Goal: Task Accomplishment & Management: Use online tool/utility

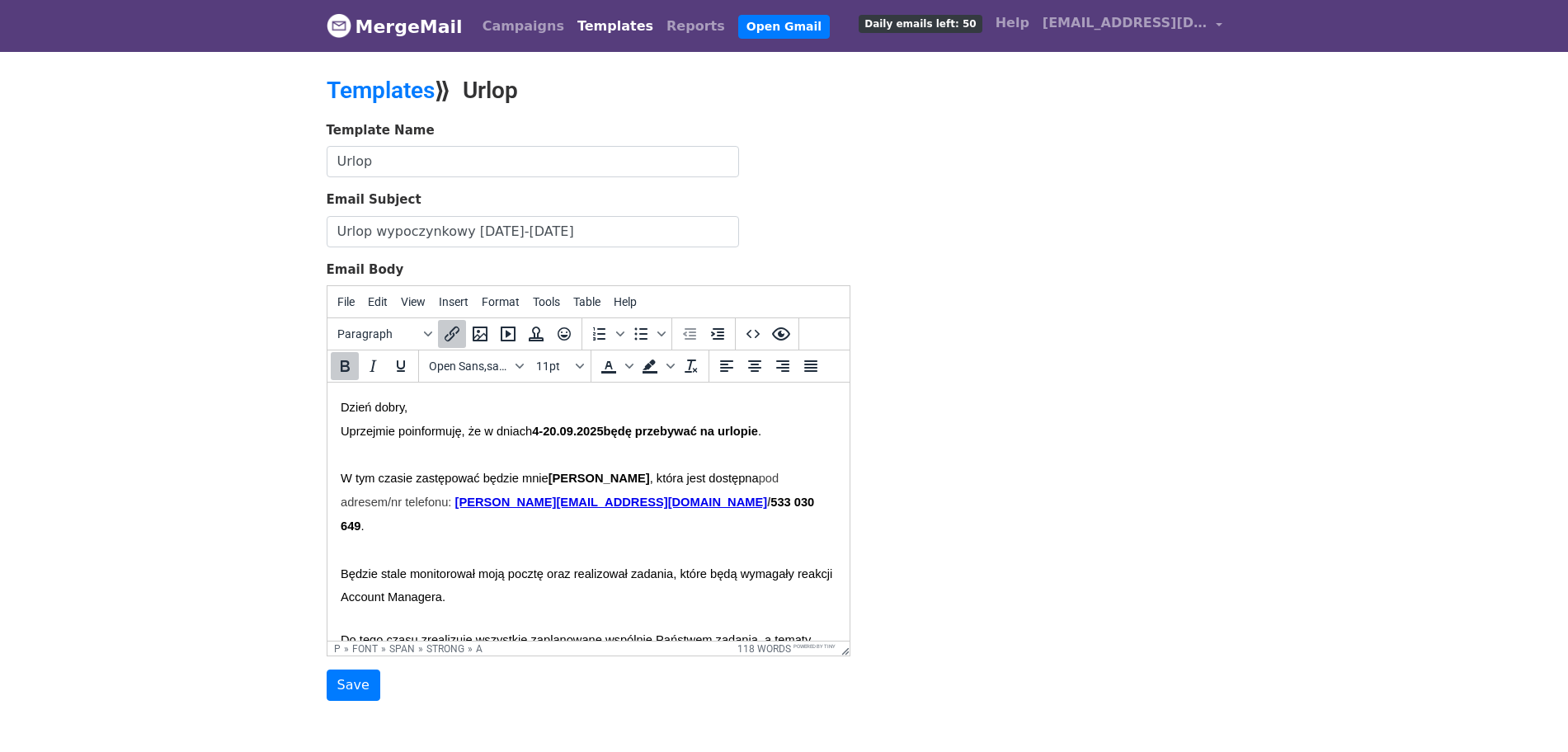
click at [563, 538] on p at bounding box center [587, 550] width 495 height 24
drag, startPoint x: 589, startPoint y: 506, endPoint x: 660, endPoint y: 501, distance: 71.2
click at [660, 501] on font "W tym czasie zastępować będzie mnie Sara Guzik , która jest dostępna pod adrese…" at bounding box center [579, 501] width 477 height 62
paste body
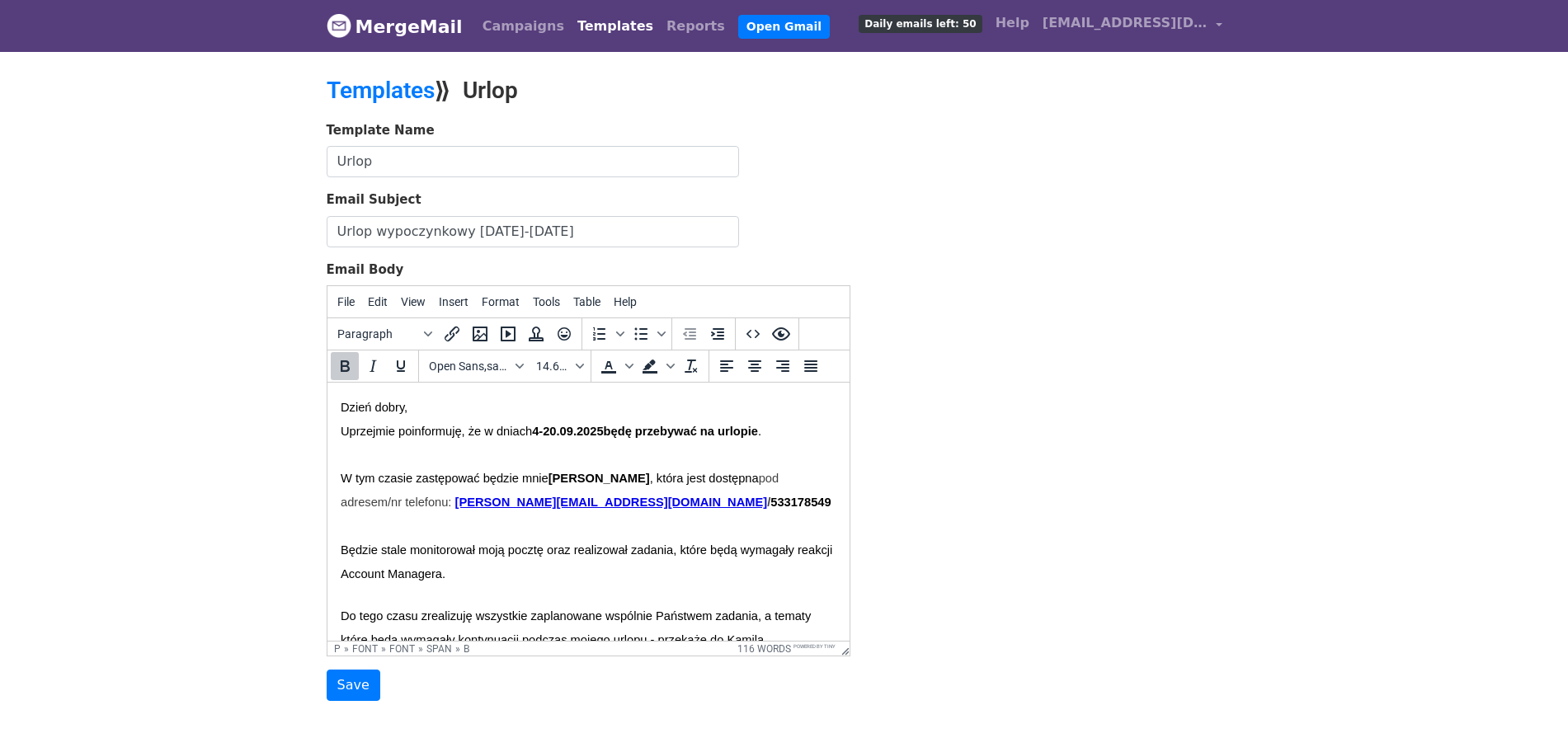
click at [770, 501] on b "533178549" at bounding box center [799, 501] width 60 height 13
click at [770, 503] on b "533 178549" at bounding box center [801, 501] width 64 height 13
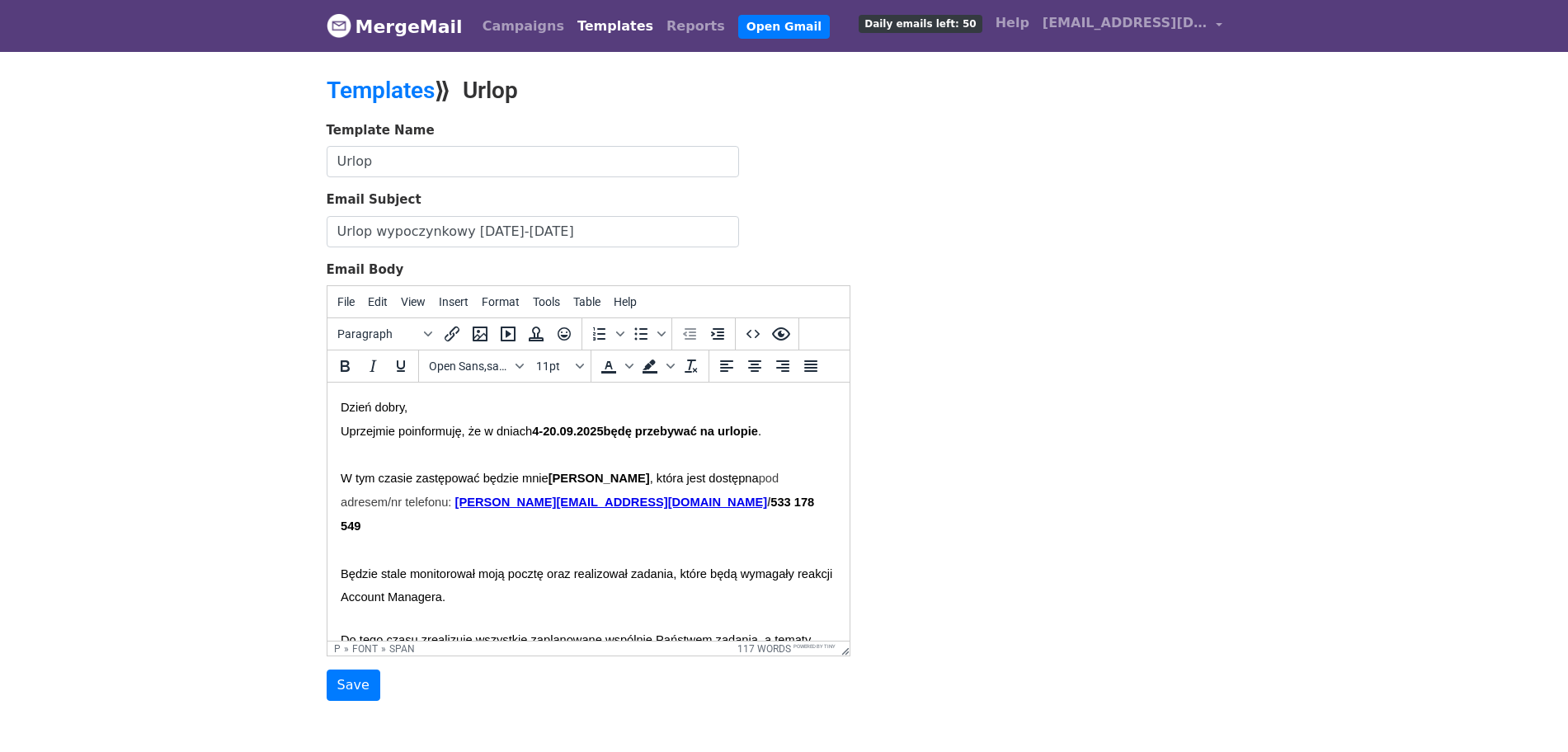
click at [667, 502] on p "W tym czasie zastępować będzie mnie Sara Guzik , która jest dostępna pod adrese…" at bounding box center [587, 502] width 495 height 71
drag, startPoint x: 556, startPoint y: 430, endPoint x: 569, endPoint y: 428, distance: 13.2
click at [555, 428] on b "4-20" at bounding box center [543, 430] width 24 height 13
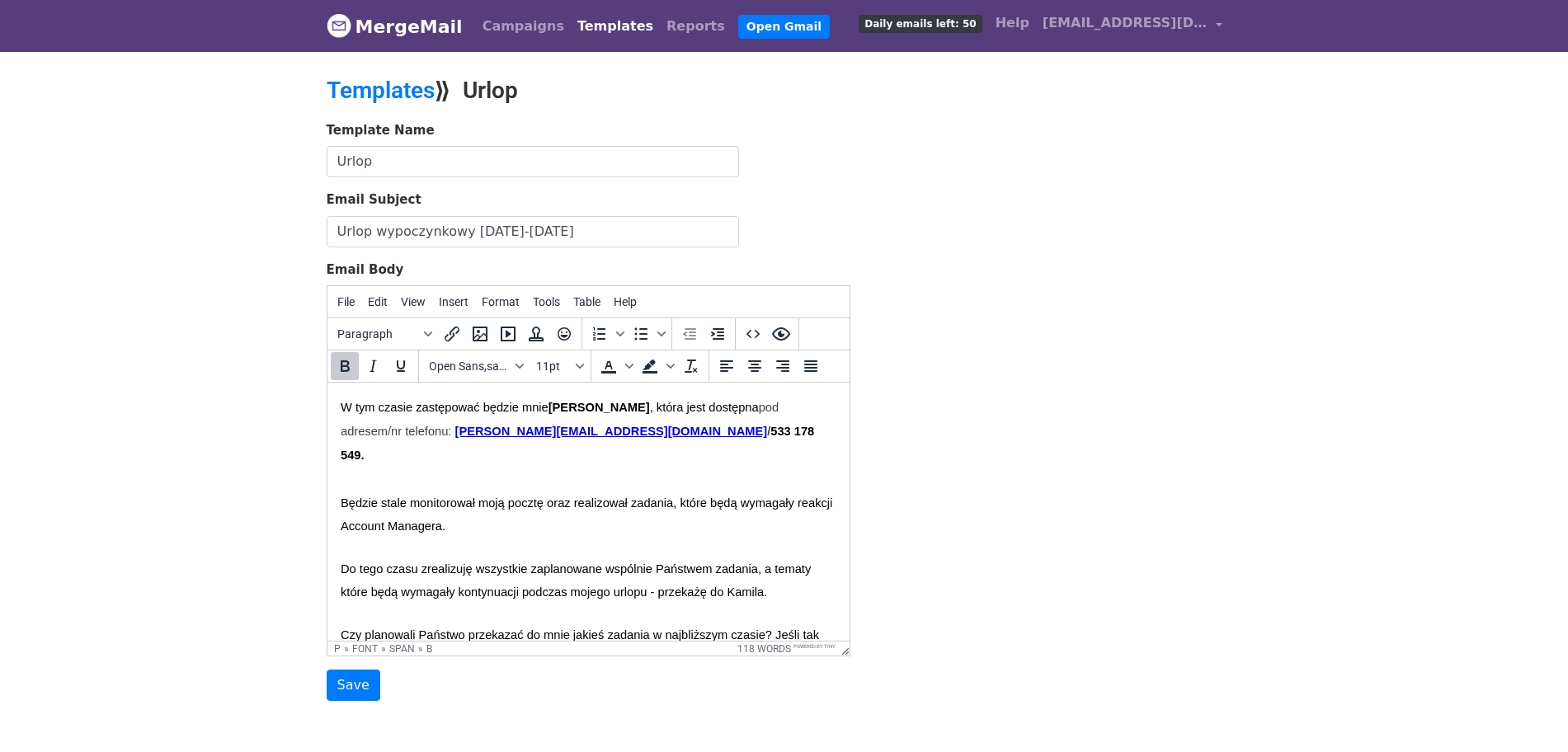
scroll to position [103, 0]
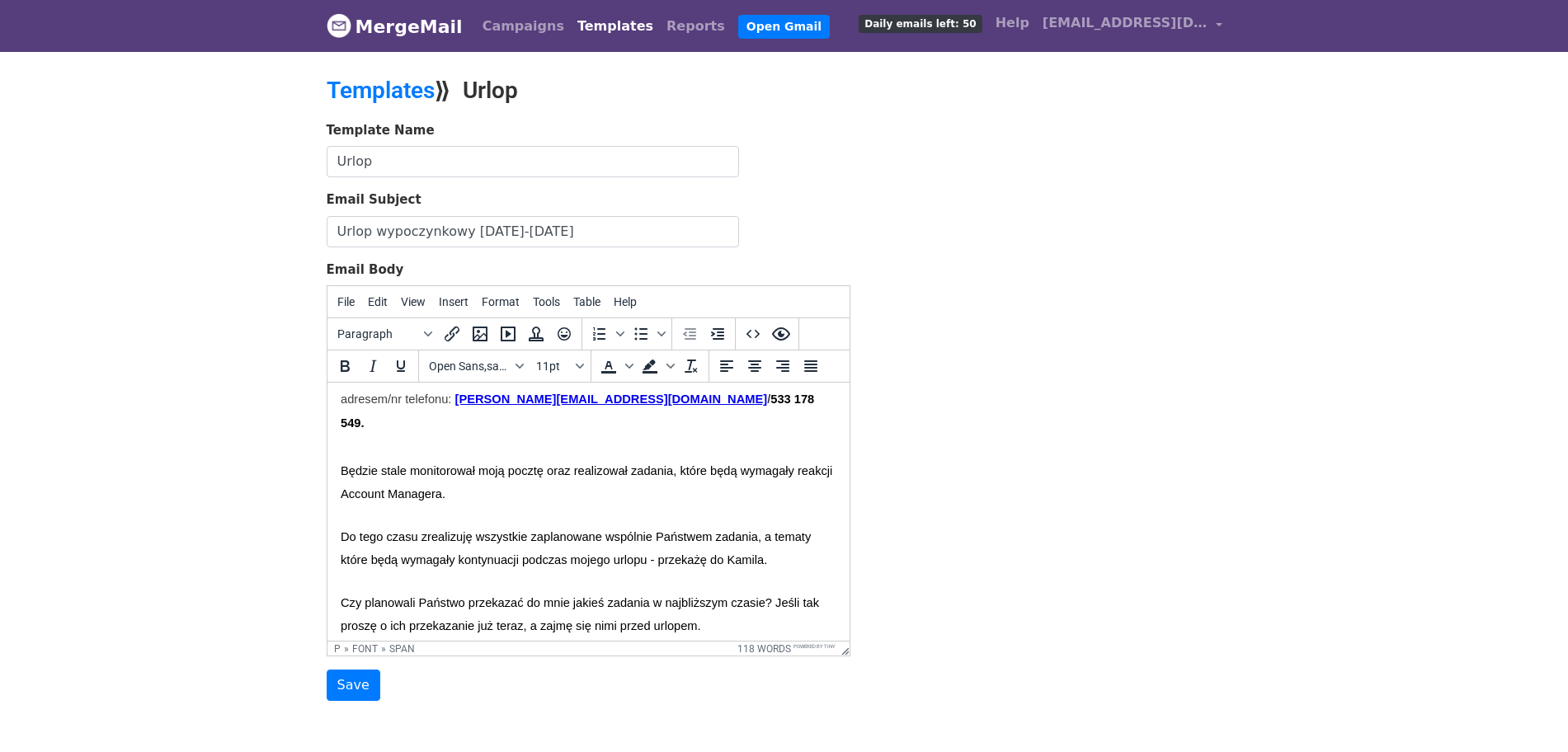
click at [481, 465] on span "Będzie stale monitorował moją pocztę oraz realizował zadania, które będą wymaga…" at bounding box center [587, 483] width 495 height 37
click at [648, 465] on span "Będzie stale monitorowała moją pocztę oraz realizował zadania, które będą wymag…" at bounding box center [572, 483] width 464 height 37
drag, startPoint x: 378, startPoint y: 563, endPoint x: 334, endPoint y: 567, distance: 44.2
click at [334, 567] on html "Dzień dobry, Uprzejmie poinformuję, że w dniach 4-12 .09.2025 będę przebywać na…" at bounding box center [587, 540] width 522 height 523
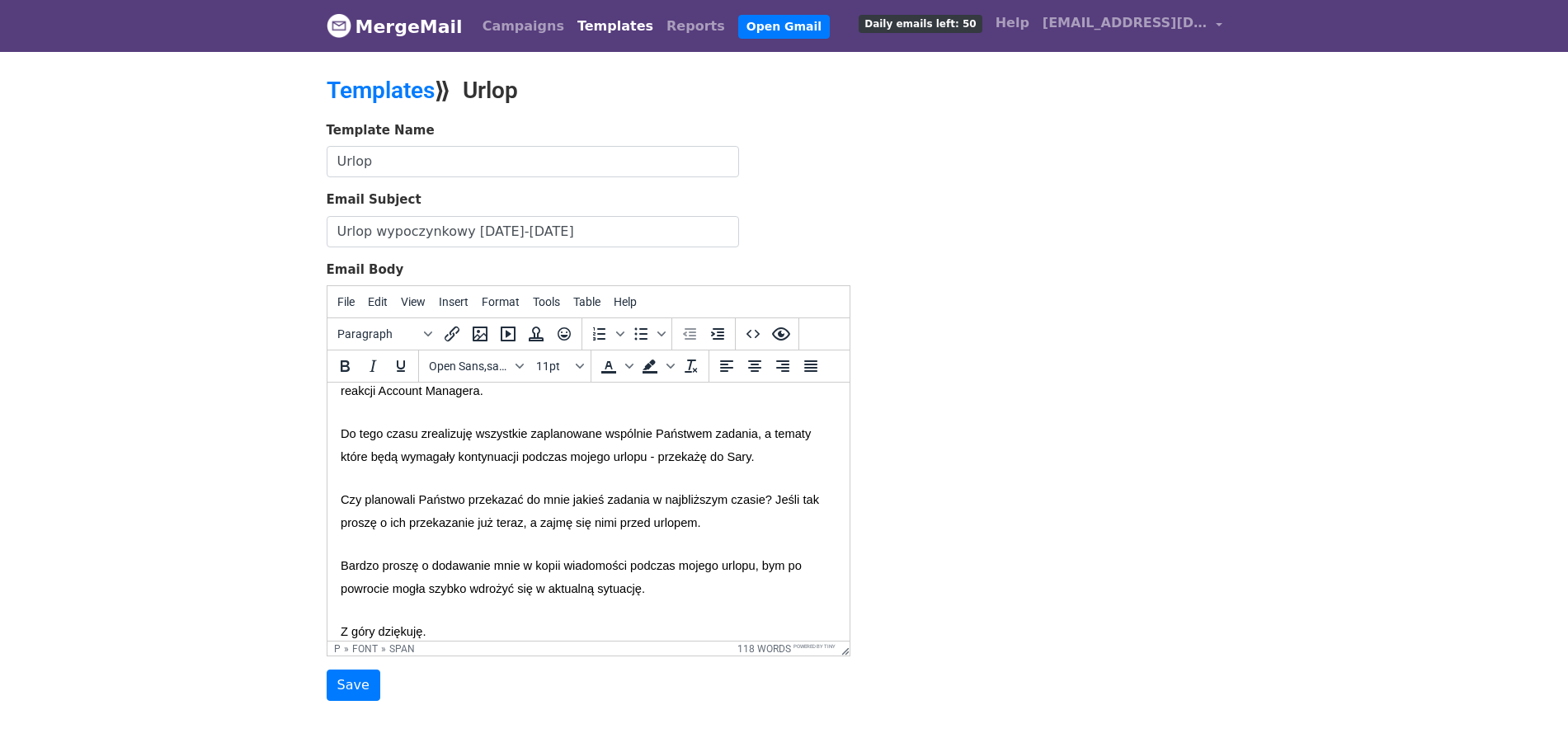
click at [357, 506] on span "Czy planowali Państwo przekazać do mnie jakieś zadania w najbliższym czasie? Je…" at bounding box center [581, 512] width 481 height 37
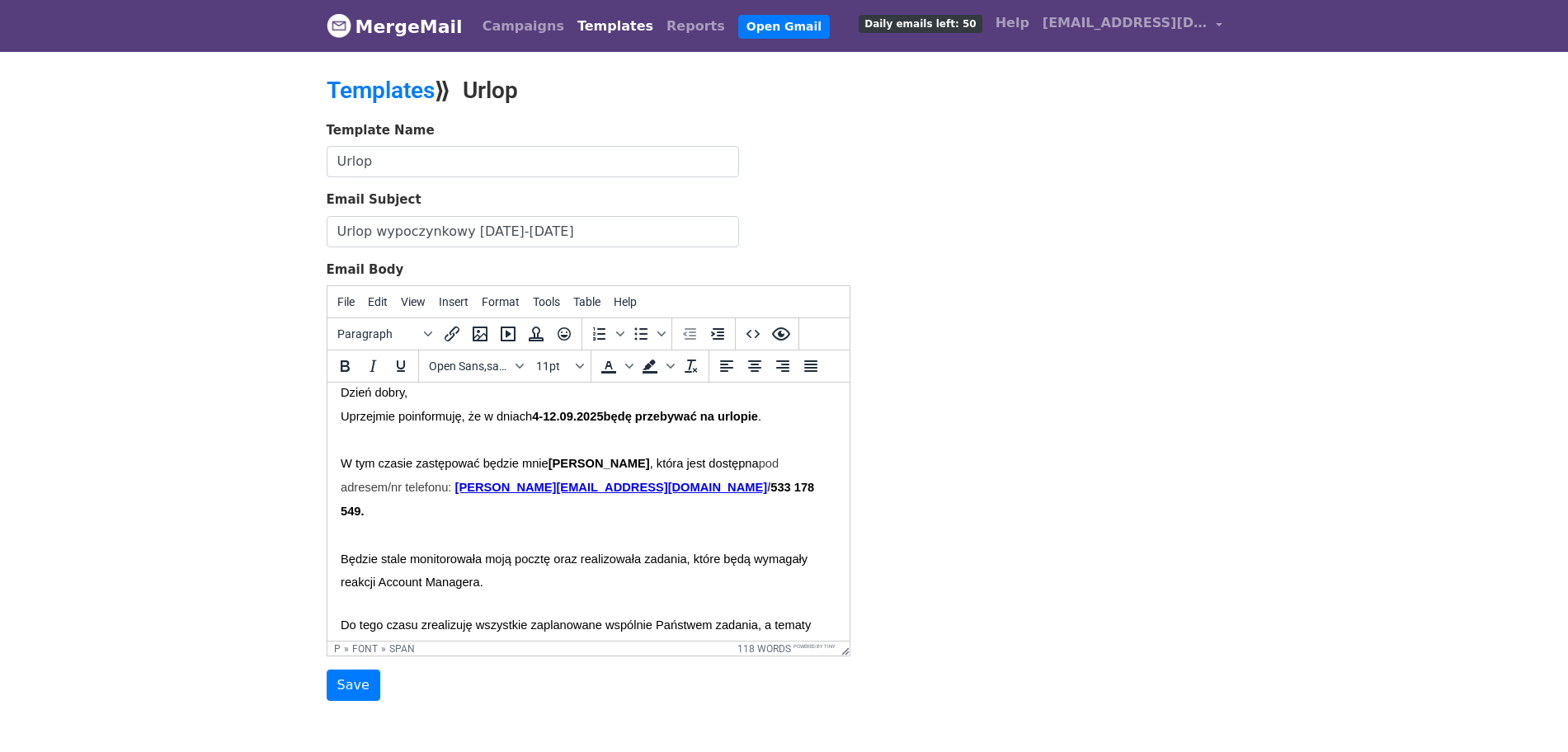
scroll to position [0, 0]
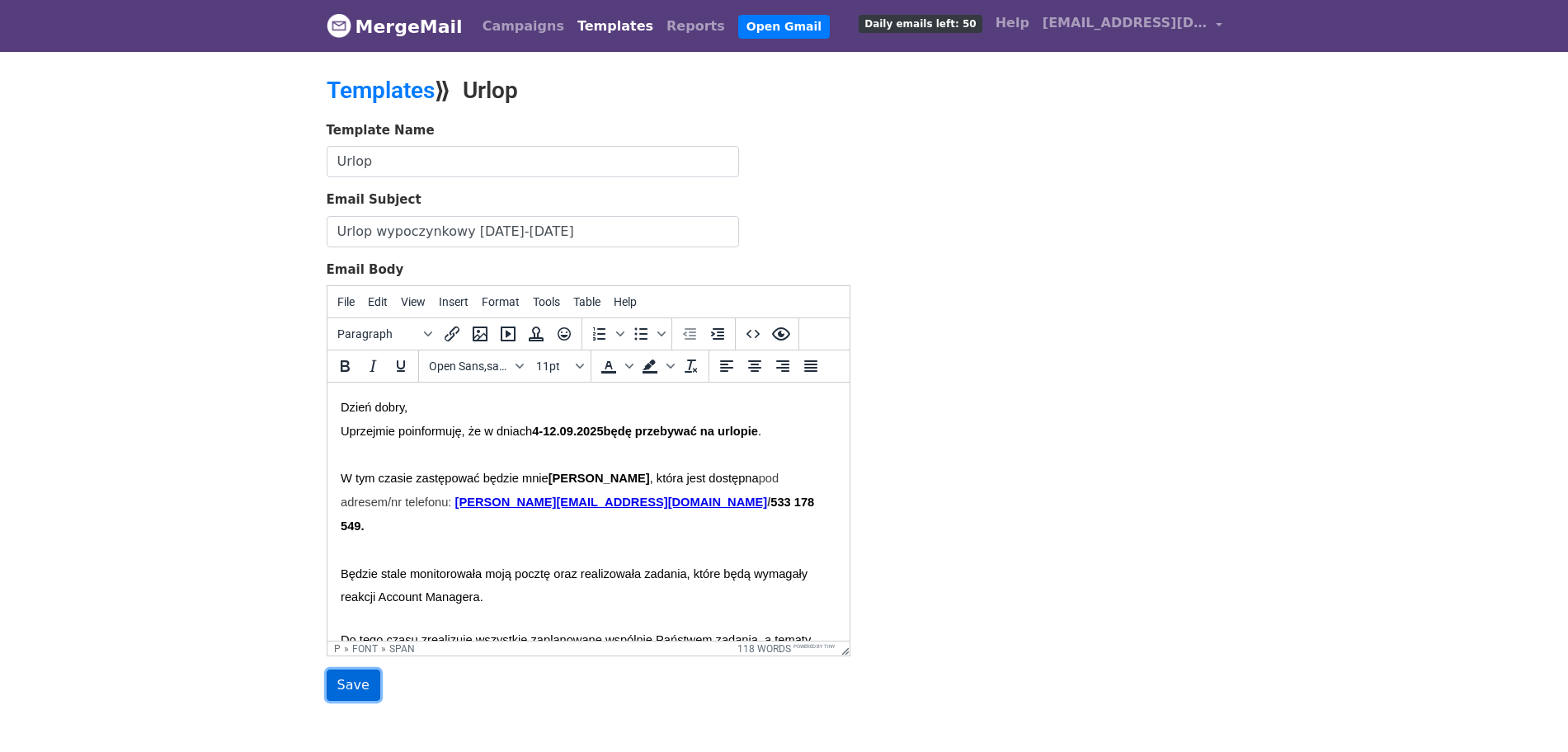
click at [343, 693] on input "Save" at bounding box center [353, 685] width 54 height 31
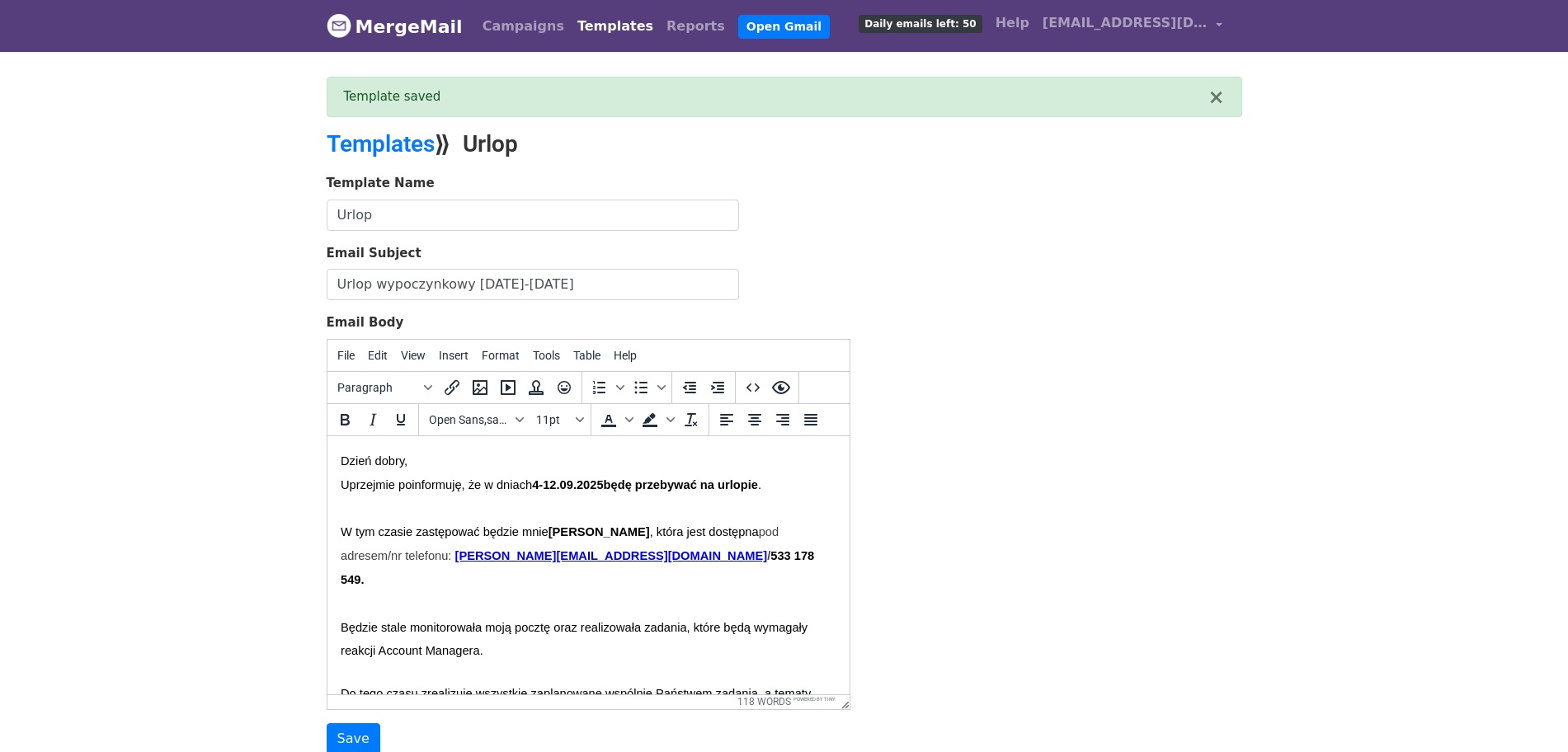
click at [585, 21] on link "Templates" at bounding box center [615, 26] width 89 height 33
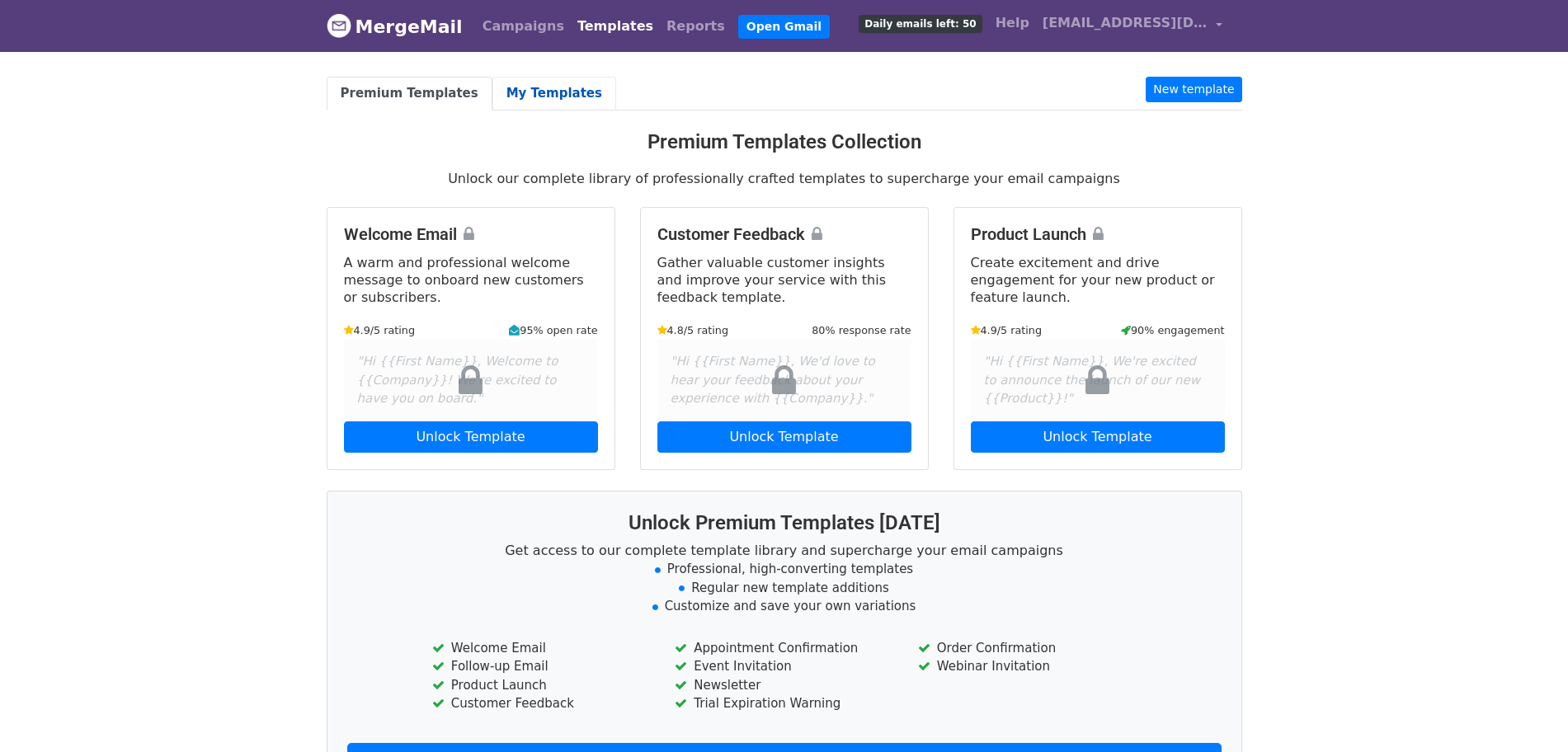
click at [535, 92] on link "My Templates" at bounding box center [554, 93] width 124 height 33
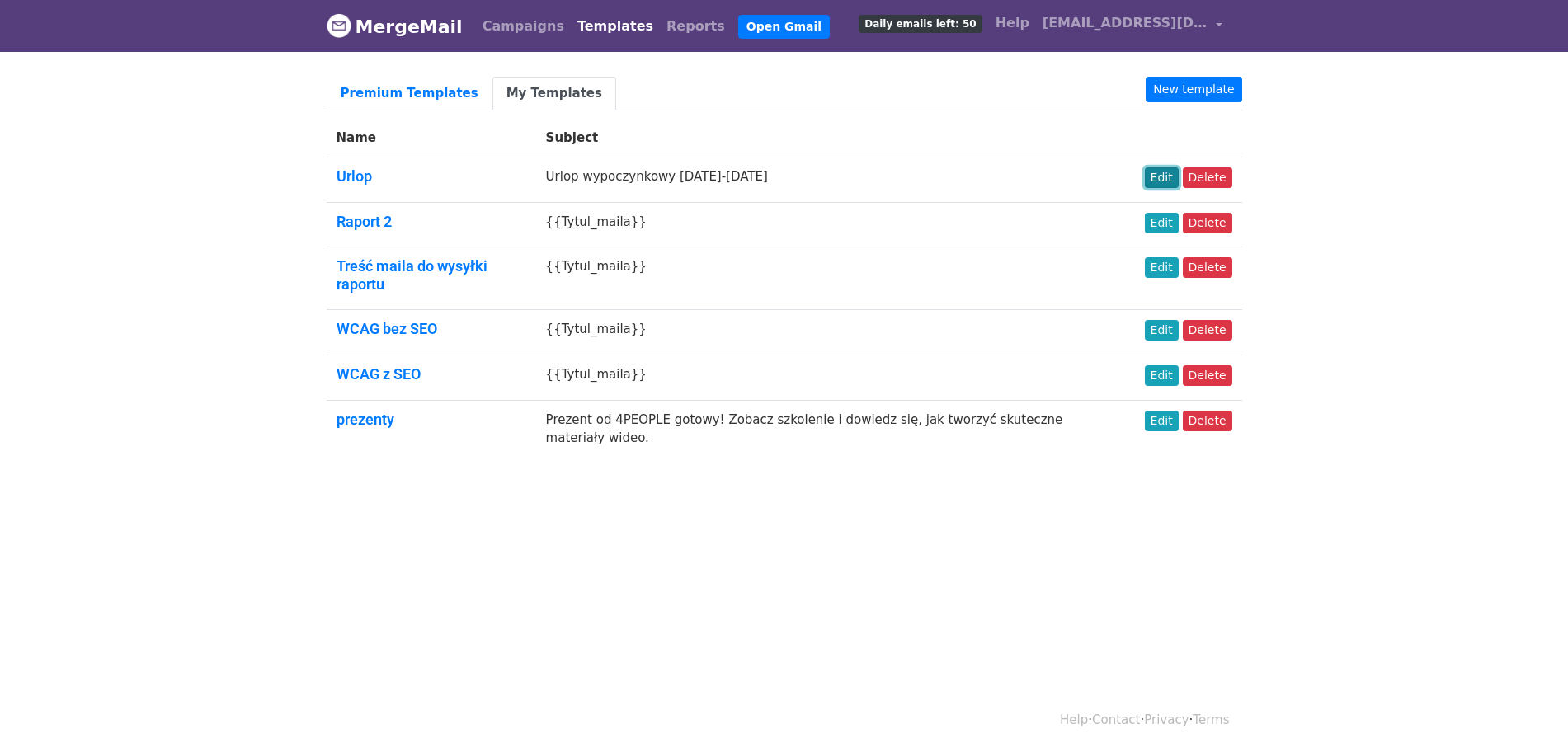
click at [1165, 179] on link "Edit" at bounding box center [1161, 177] width 33 height 21
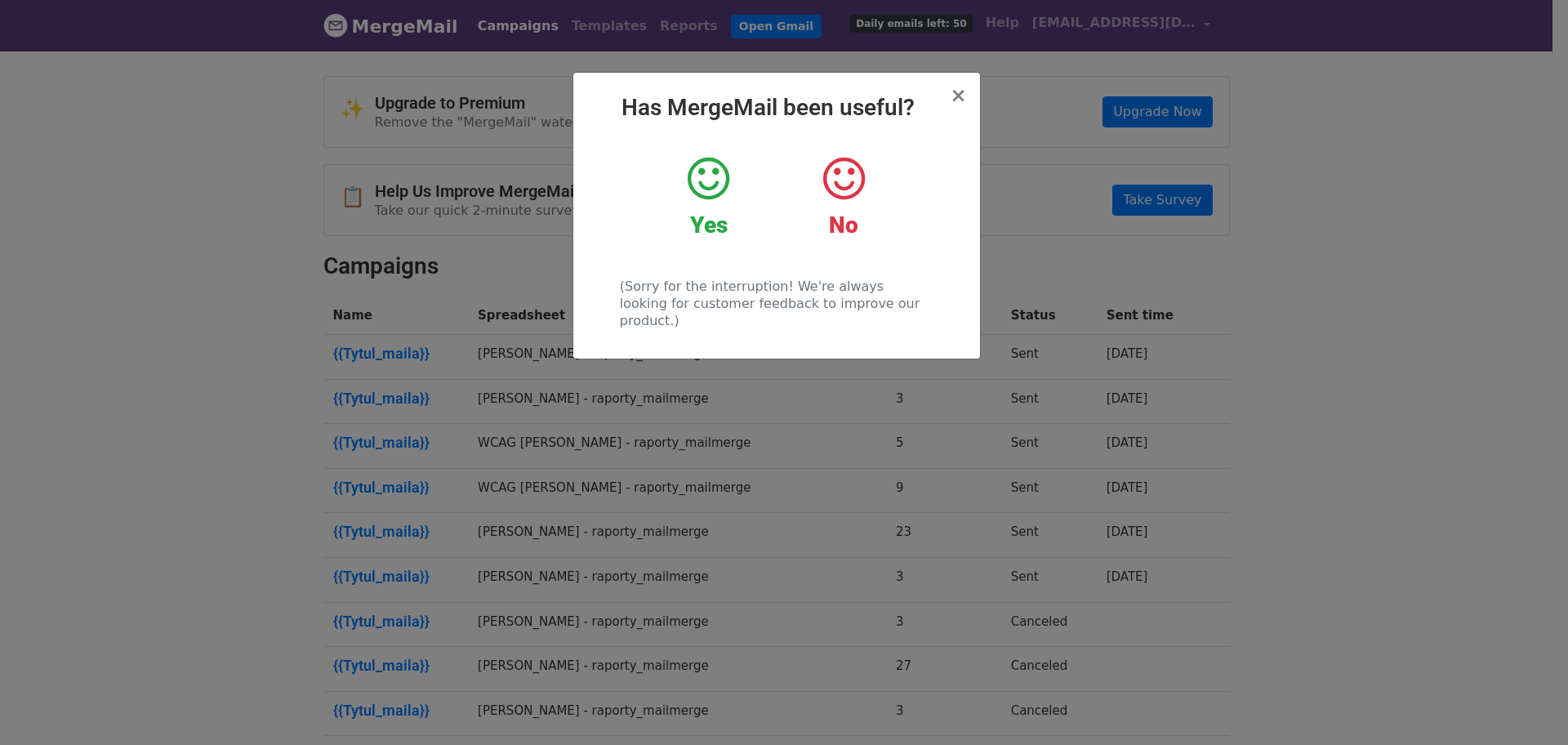
click at [707, 177] on icon at bounding box center [708, 179] width 42 height 49
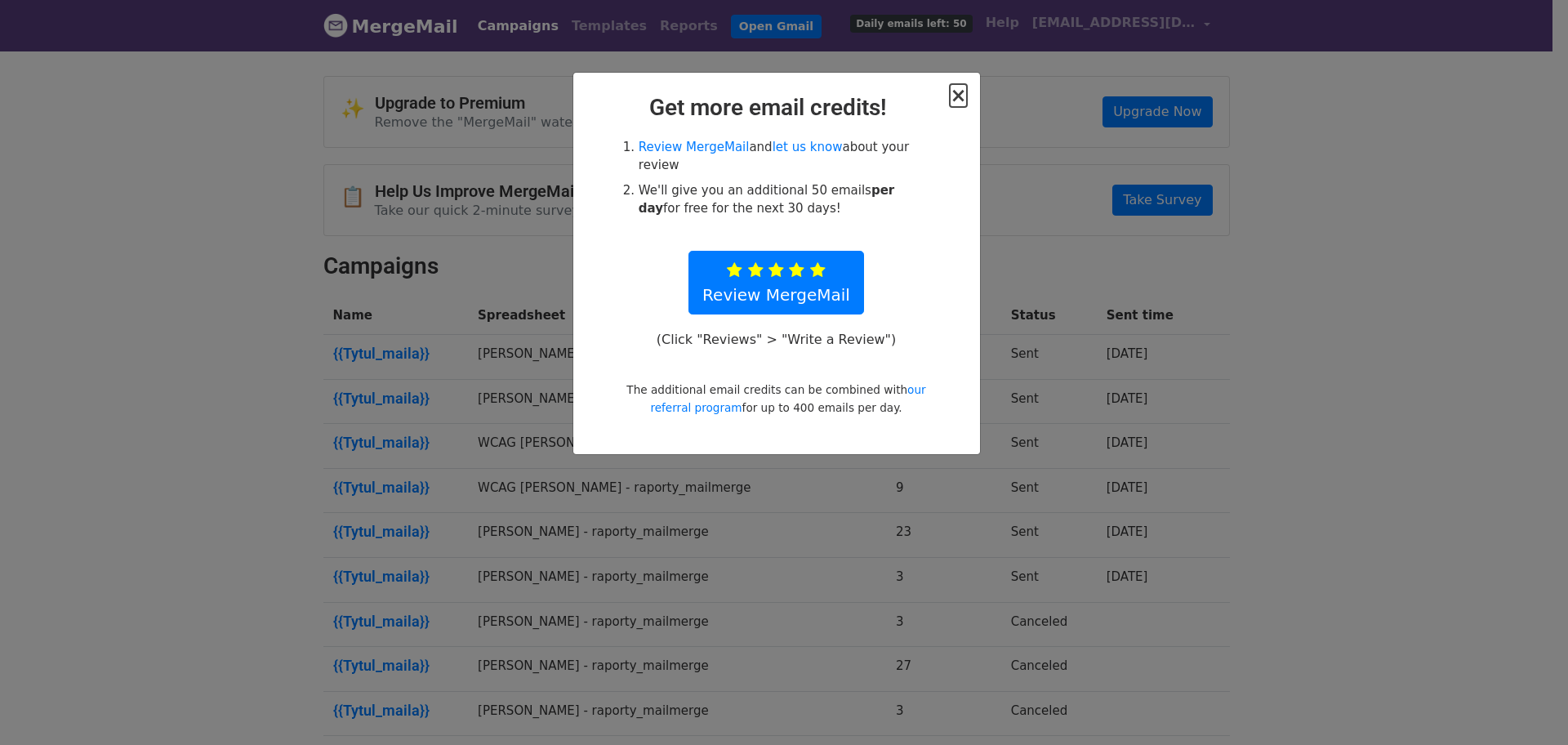
click at [962, 96] on span "×" at bounding box center [957, 96] width 17 height 23
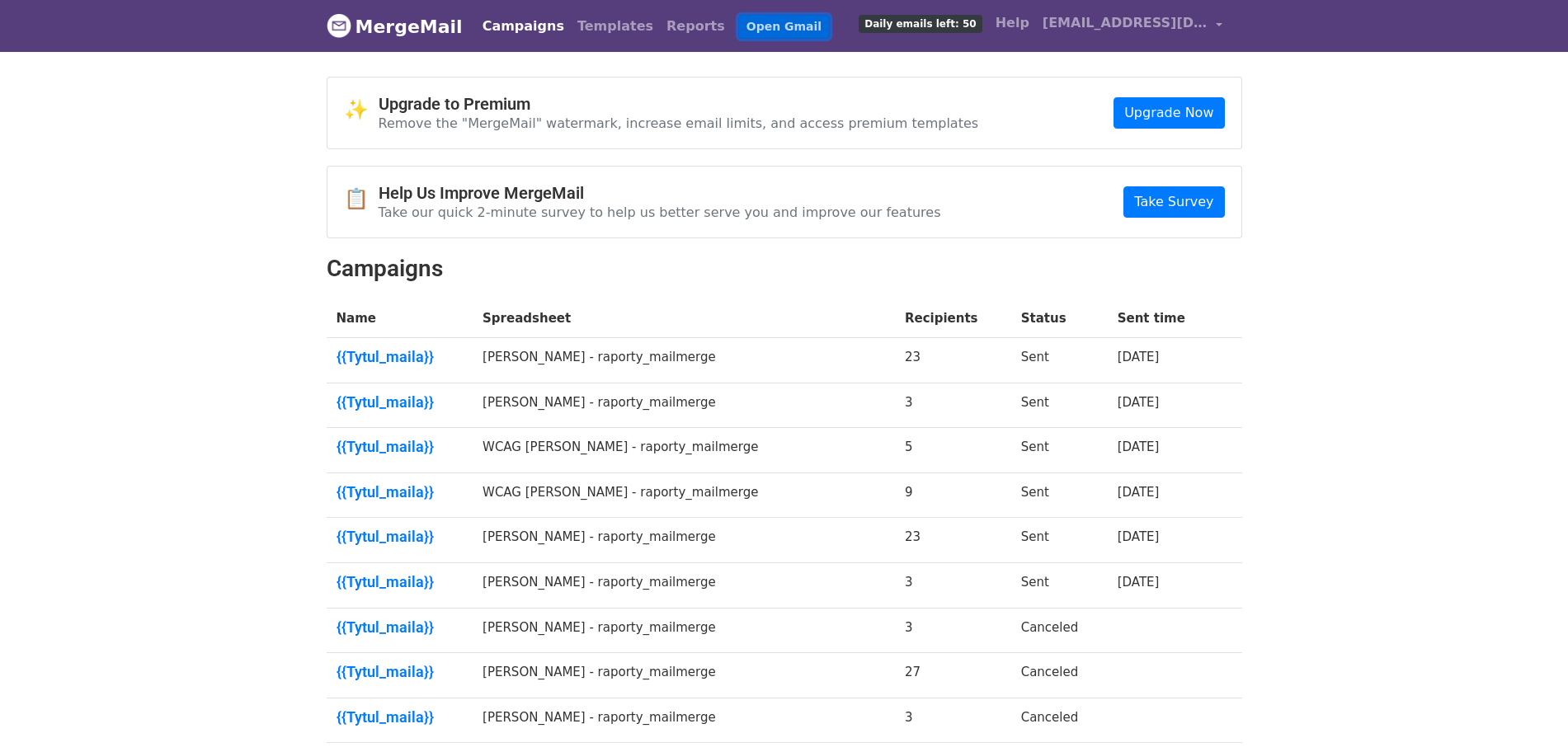
click at [745, 33] on link "Open Gmail" at bounding box center [784, 26] width 91 height 24
click at [1171, 215] on link "Take Survey" at bounding box center [1174, 202] width 101 height 31
click at [593, 17] on link "Templates" at bounding box center [615, 26] width 89 height 33
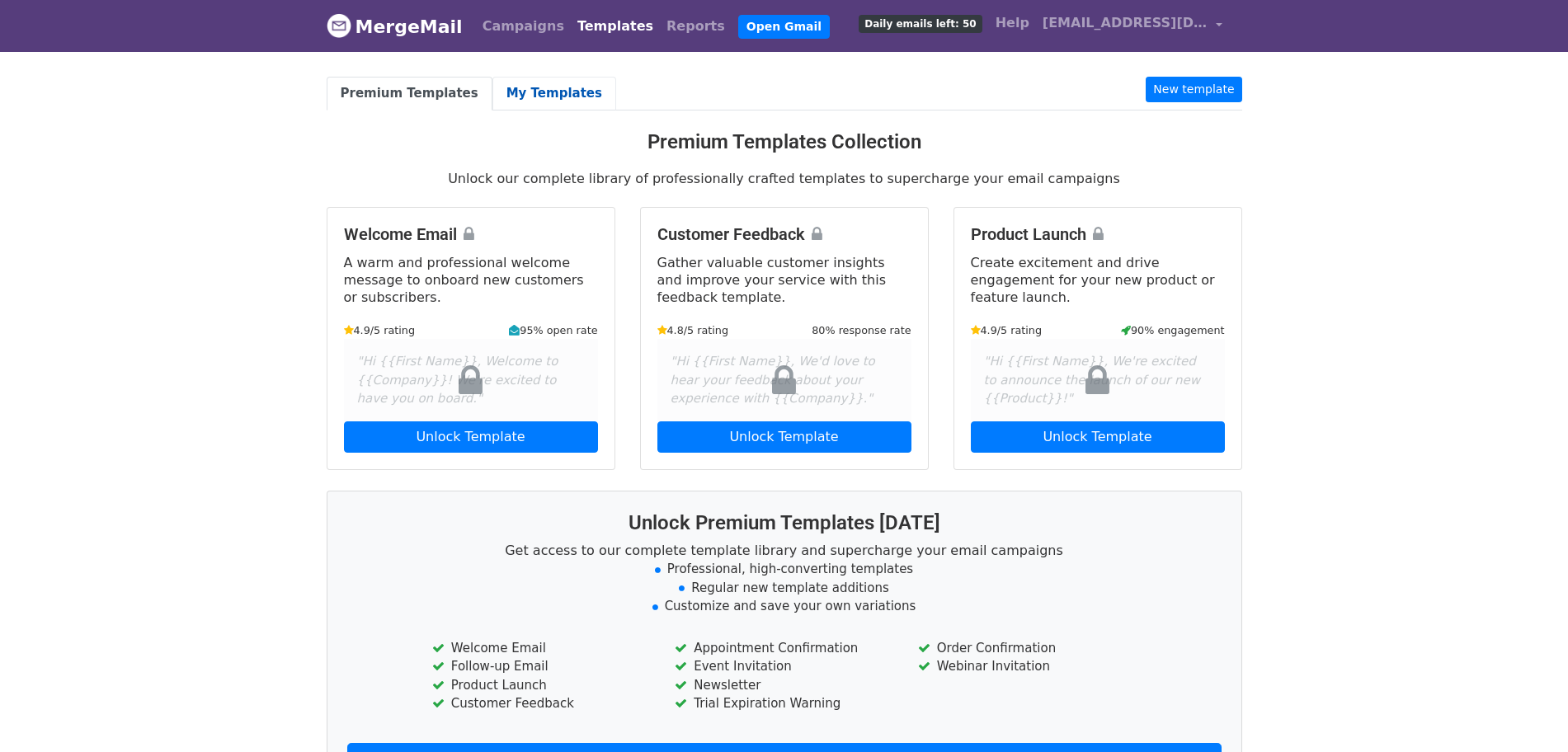
click at [526, 95] on link "My Templates" at bounding box center [554, 93] width 124 height 33
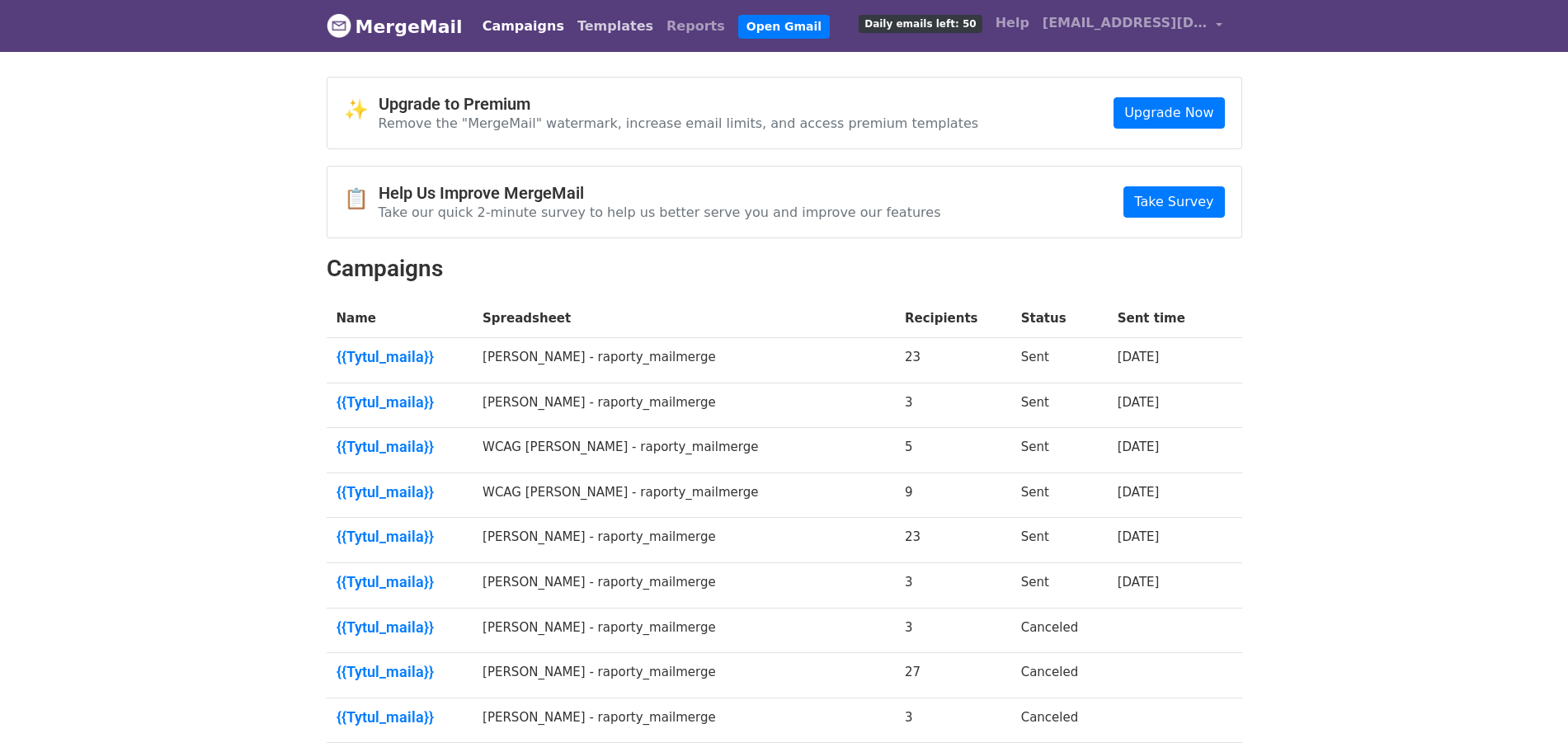
click at [592, 25] on link "Templates" at bounding box center [615, 26] width 89 height 33
